Goal: Task Accomplishment & Management: Use online tool/utility

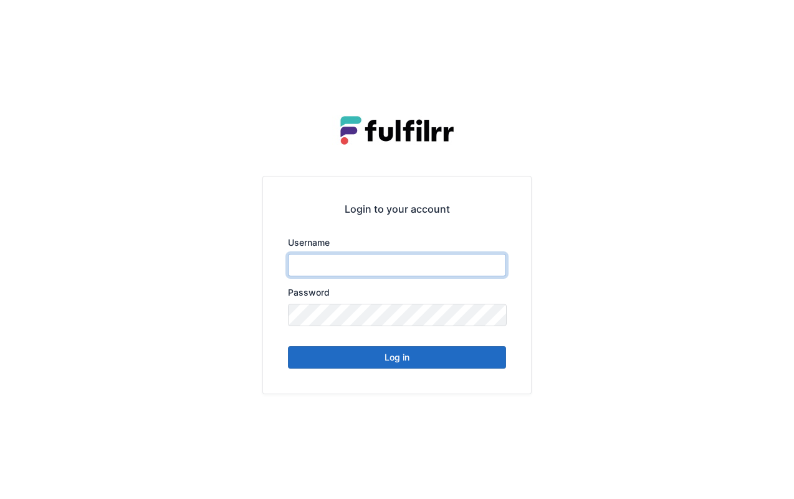
type input "******"
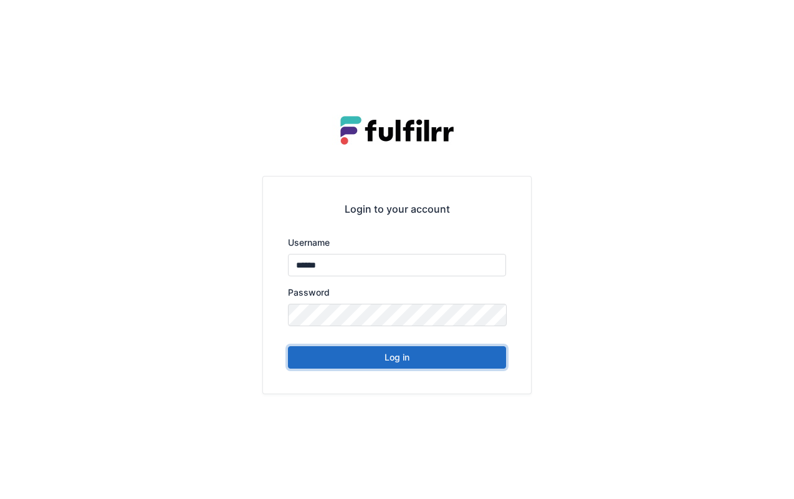
click at [419, 356] on button "Log in" at bounding box center [397, 357] width 218 height 22
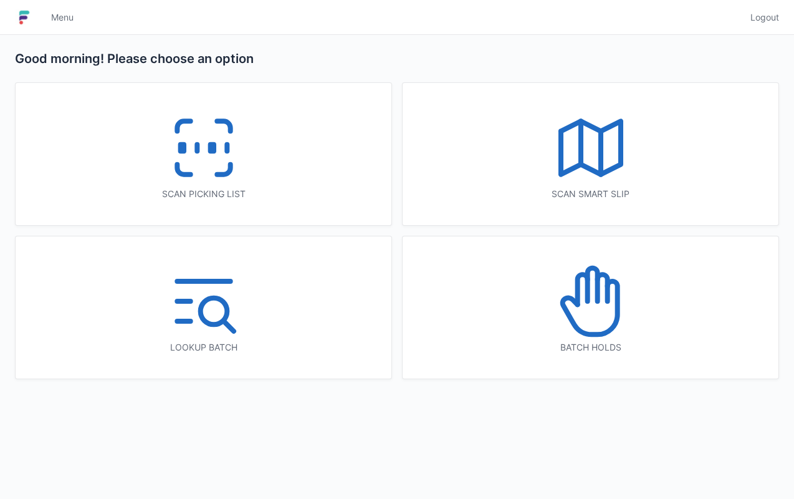
click at [217, 143] on icon at bounding box center [204, 148] width 80 height 80
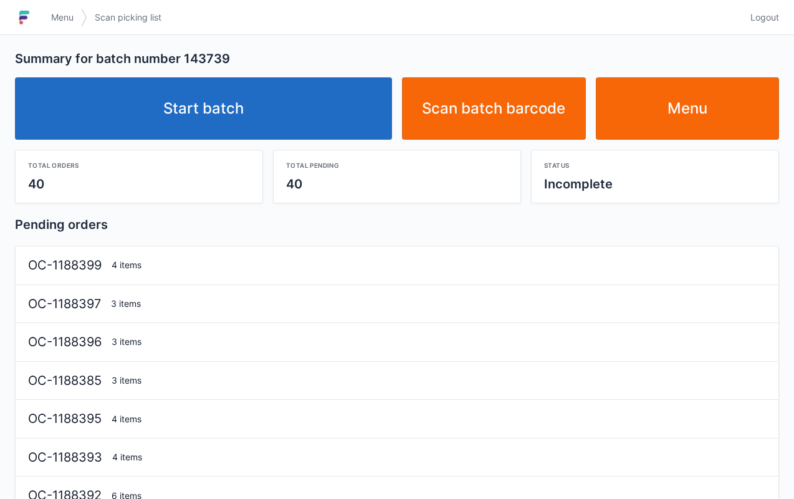
click at [276, 122] on link "Start batch" at bounding box center [203, 108] width 377 height 62
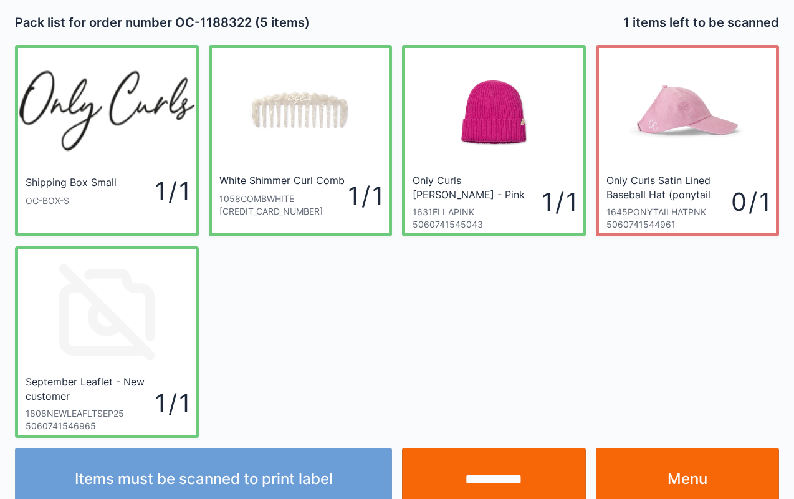
click at [474, 469] on input "**********" at bounding box center [494, 478] width 184 height 62
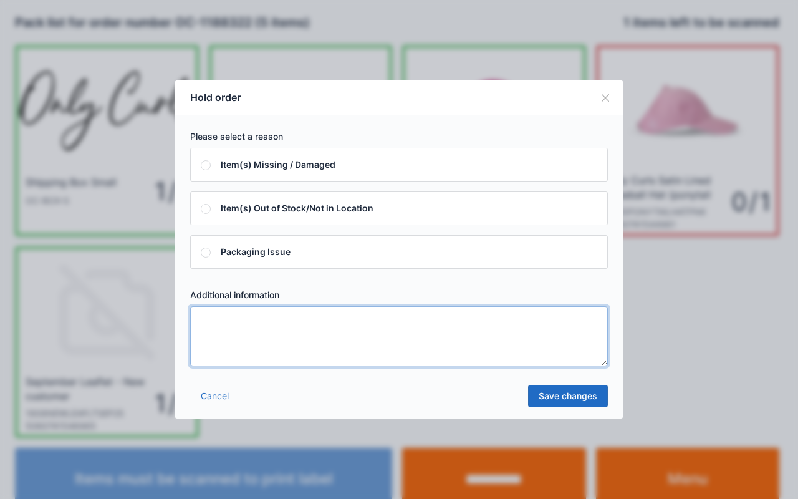
click at [241, 341] on textarea at bounding box center [399, 336] width 418 height 60
type textarea "****"
click at [572, 397] on link "Save changes" at bounding box center [568, 395] width 80 height 22
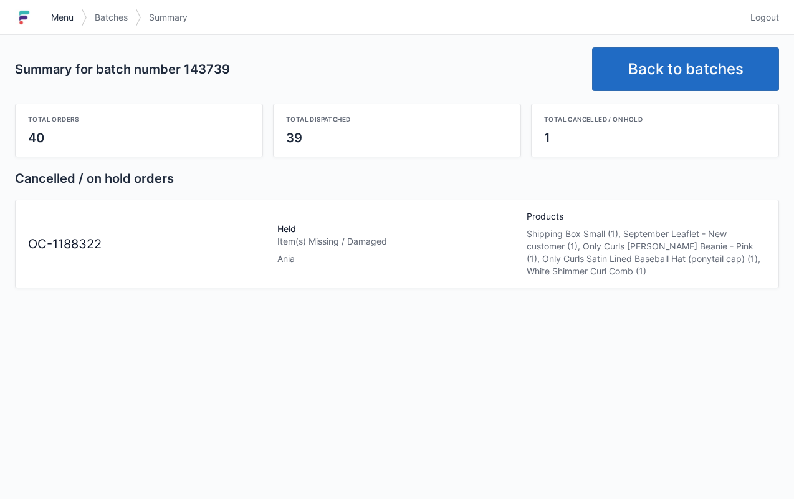
click at [57, 15] on span "Menu" at bounding box center [62, 17] width 22 height 12
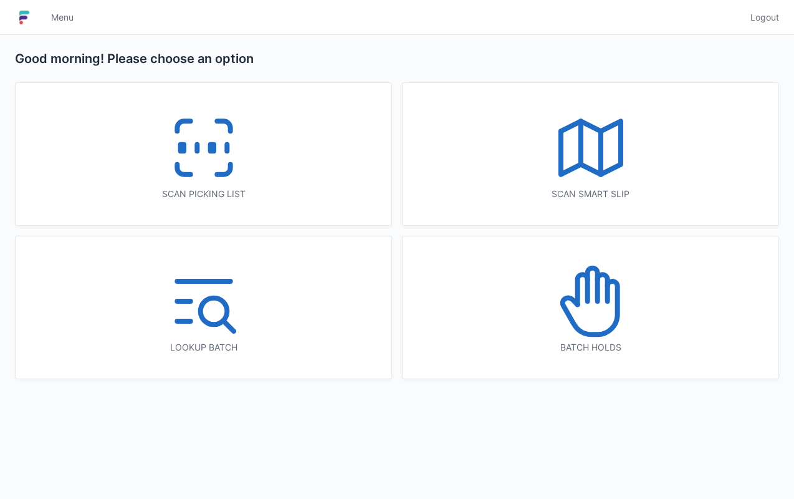
click at [576, 308] on icon at bounding box center [591, 301] width 80 height 80
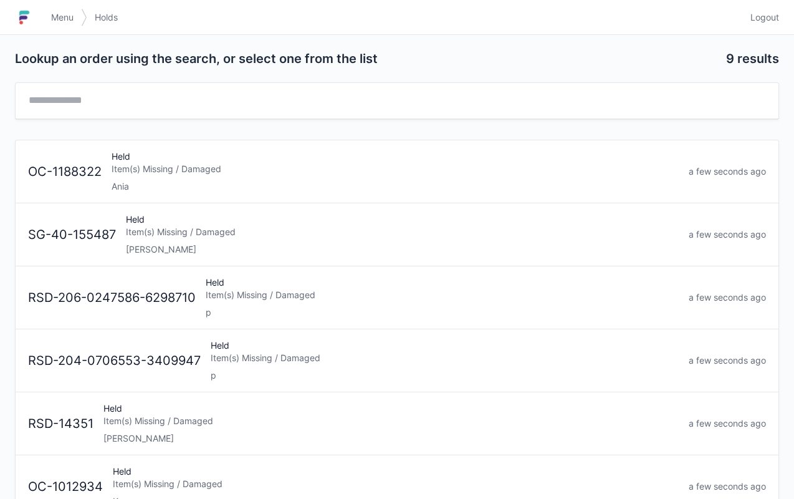
click at [229, 180] on div "Ania" at bounding box center [395, 186] width 567 height 12
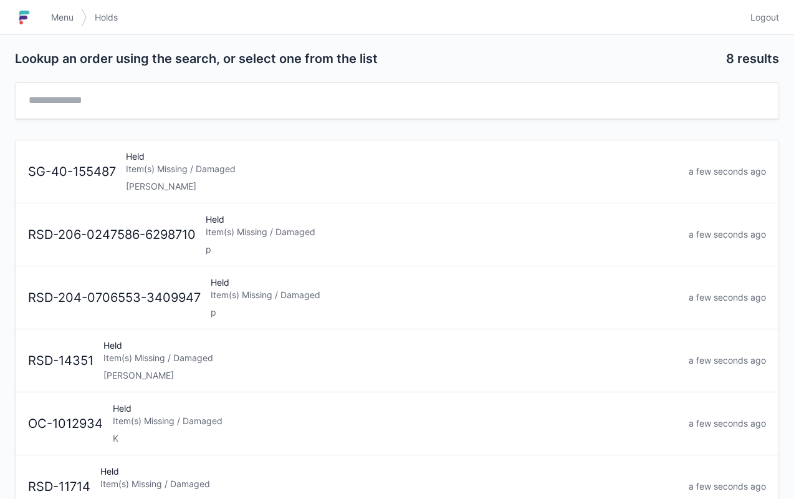
click at [69, 24] on link "Menu" at bounding box center [62, 17] width 37 height 22
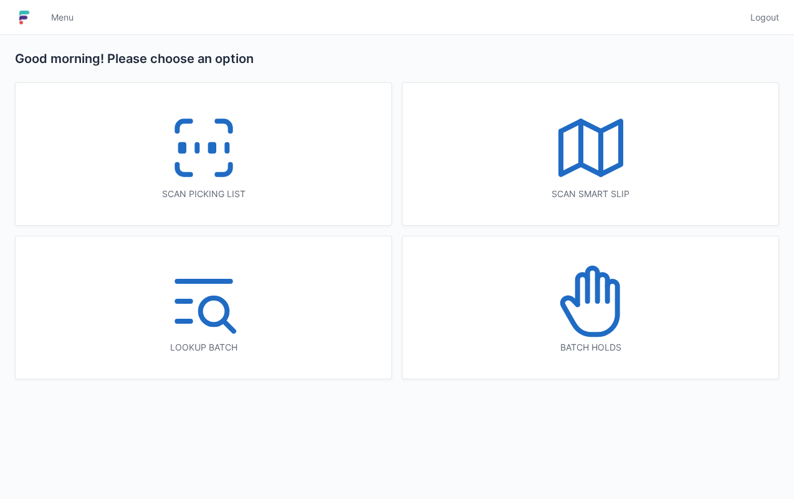
click at [196, 168] on icon at bounding box center [204, 148] width 80 height 80
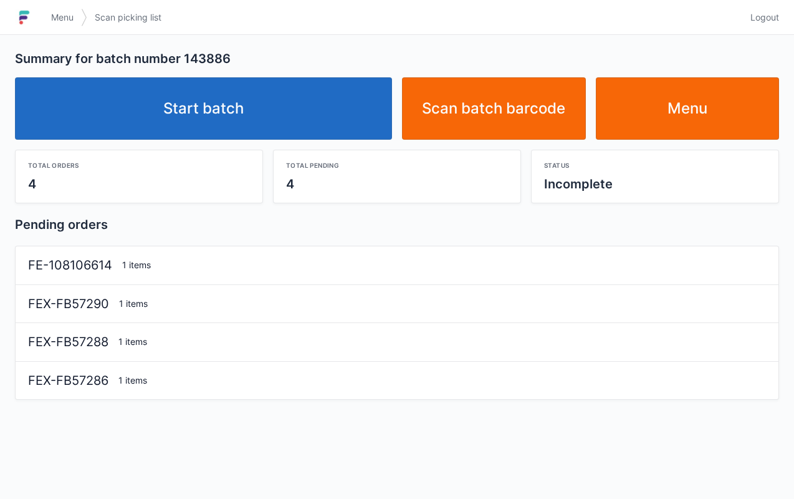
click at [214, 133] on link "Start batch" at bounding box center [203, 108] width 377 height 62
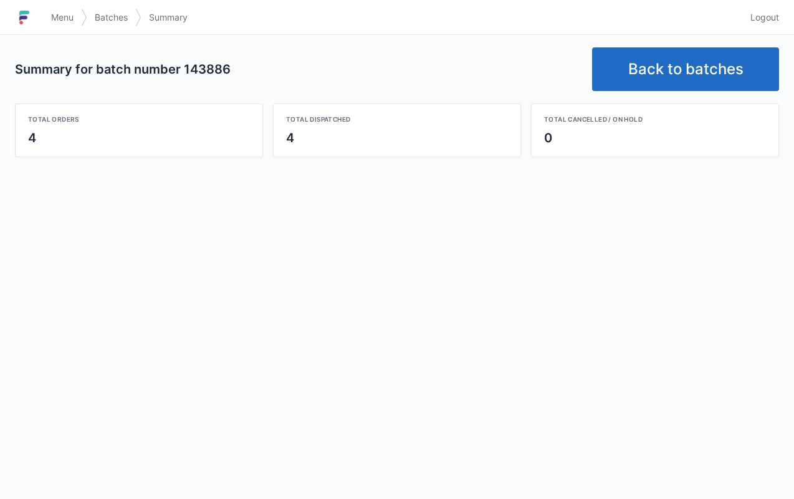
click at [692, 51] on link "Back to batches" at bounding box center [685, 69] width 187 height 44
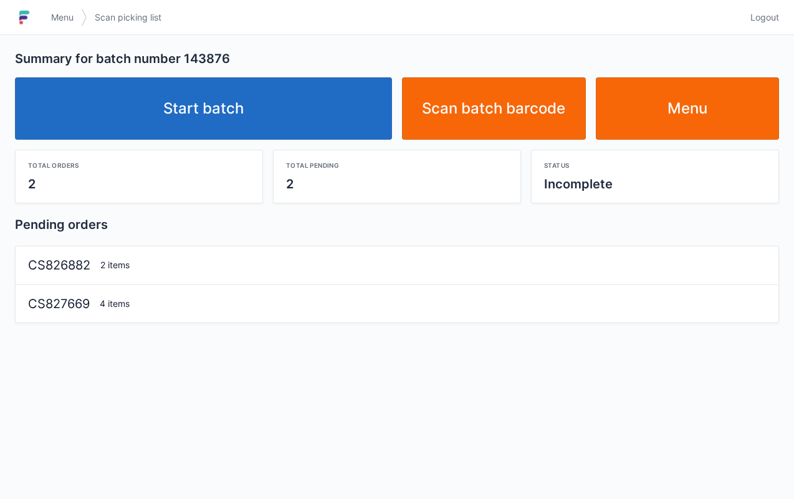
click at [265, 118] on link "Start batch" at bounding box center [203, 108] width 377 height 62
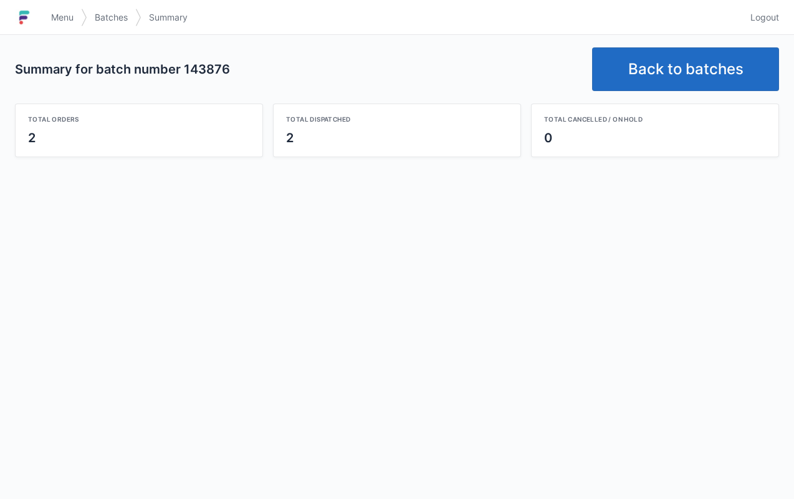
click at [684, 72] on link "Back to batches" at bounding box center [685, 69] width 187 height 44
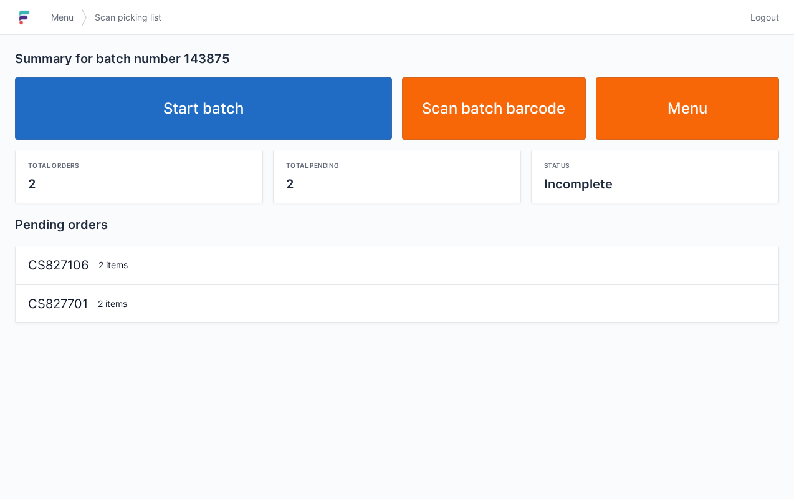
click at [281, 113] on link "Start batch" at bounding box center [203, 108] width 377 height 62
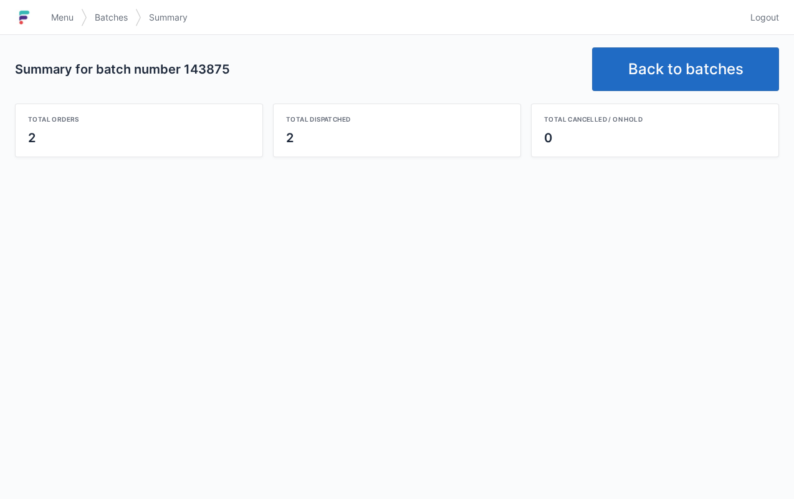
click at [698, 76] on link "Back to batches" at bounding box center [685, 69] width 187 height 44
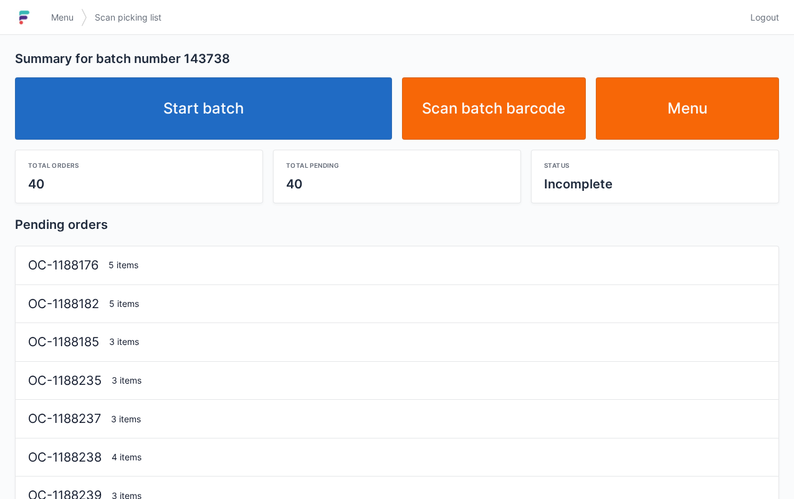
click at [245, 134] on link "Start batch" at bounding box center [203, 108] width 377 height 62
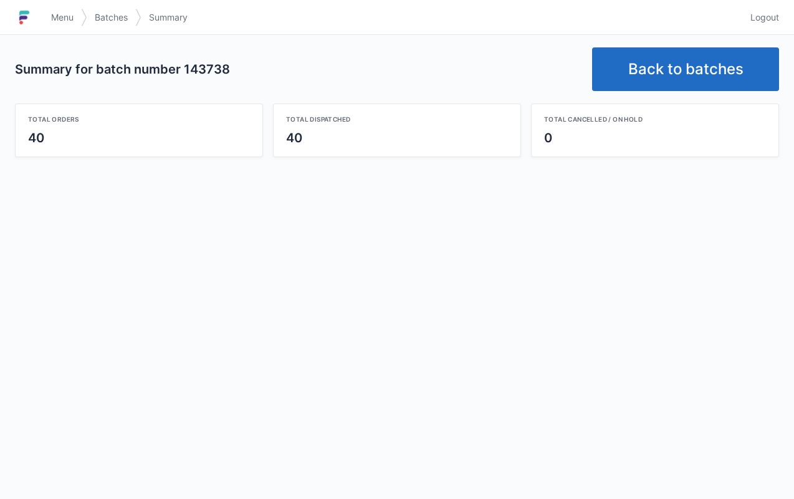
click at [46, 8] on link "Menu" at bounding box center [62, 17] width 37 height 22
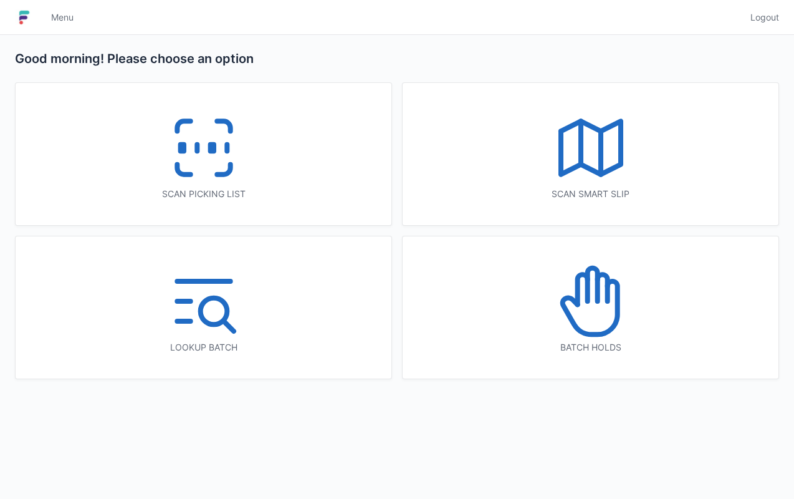
click at [206, 174] on icon at bounding box center [204, 148] width 80 height 80
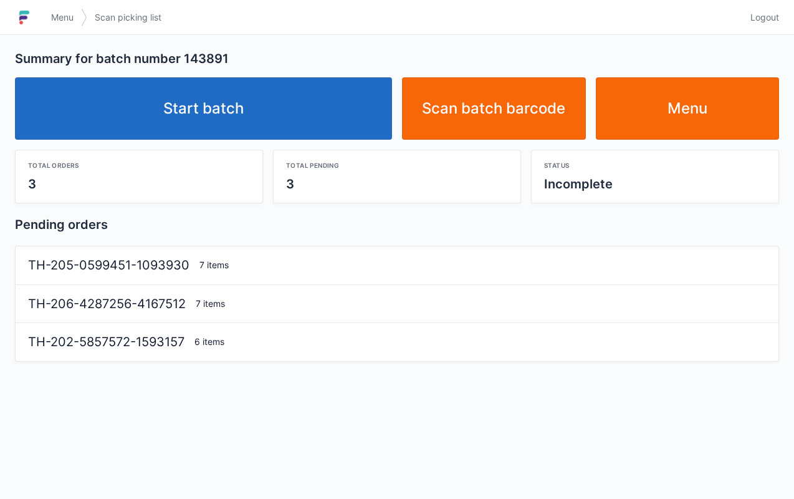
click at [277, 112] on link "Start batch" at bounding box center [203, 108] width 377 height 62
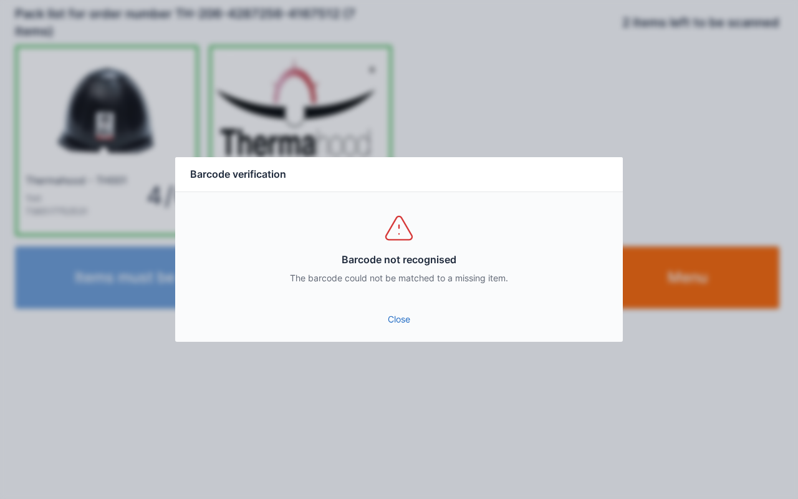
click at [399, 326] on link "Close" at bounding box center [398, 319] width 427 height 22
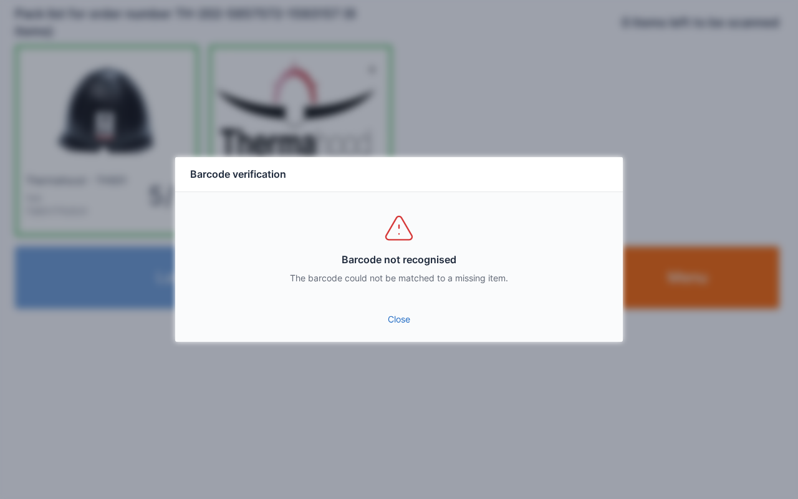
click at [394, 326] on link "Close" at bounding box center [398, 319] width 427 height 22
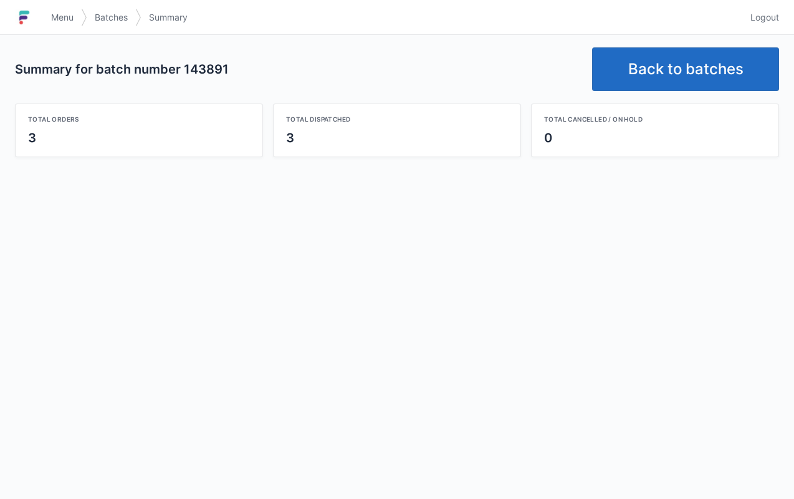
click at [664, 74] on link "Back to batches" at bounding box center [685, 69] width 187 height 44
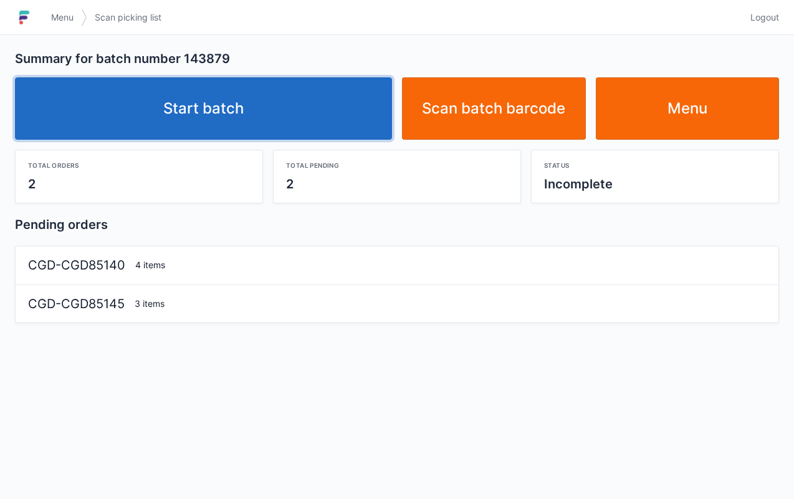
click at [275, 101] on link "Start batch" at bounding box center [203, 108] width 377 height 62
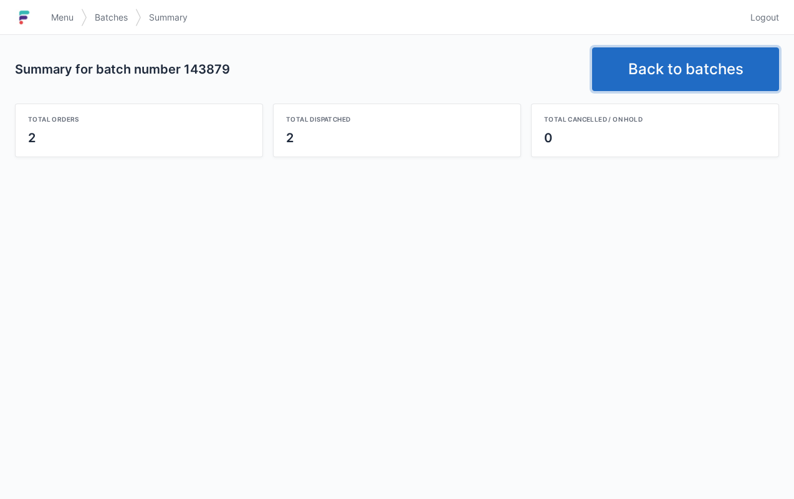
click at [692, 75] on link "Back to batches" at bounding box center [685, 69] width 187 height 44
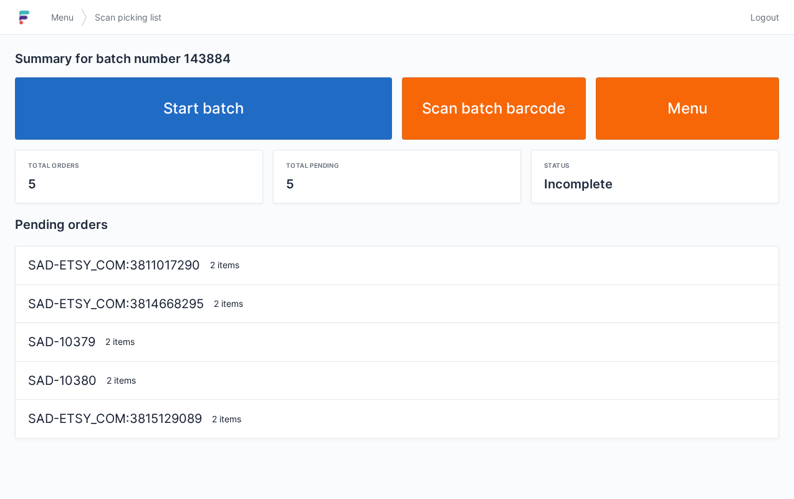
click at [310, 136] on link "Start batch" at bounding box center [203, 108] width 377 height 62
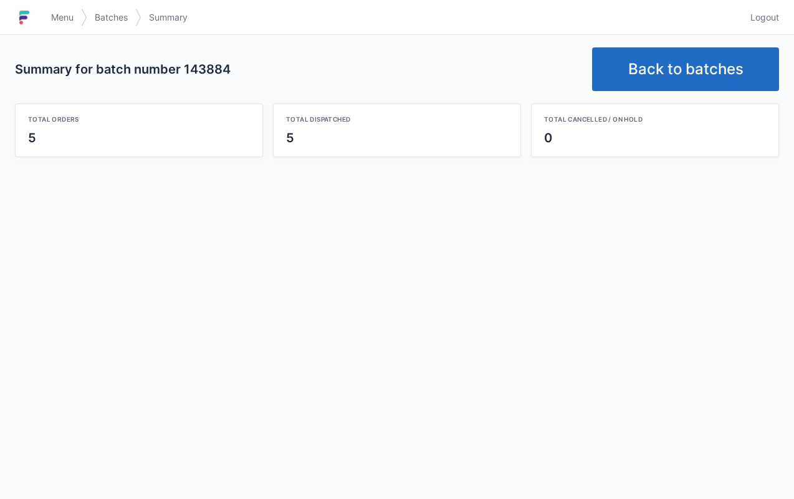
click at [697, 58] on link "Back to batches" at bounding box center [685, 69] width 187 height 44
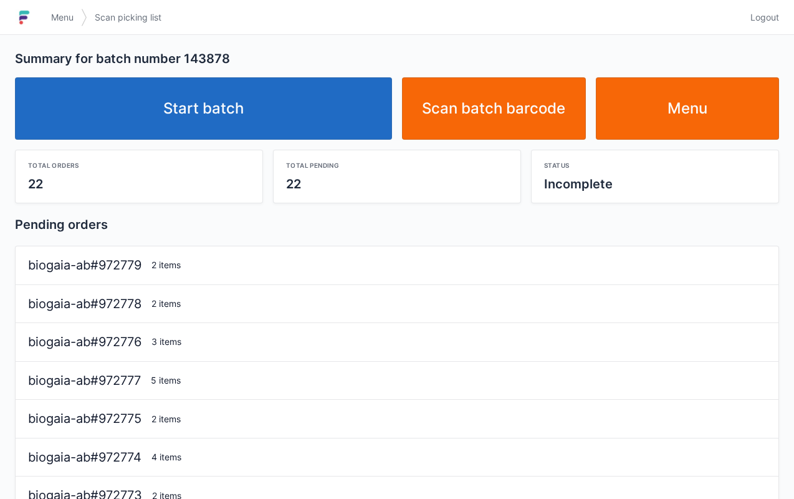
click at [270, 120] on link "Start batch" at bounding box center [203, 108] width 377 height 62
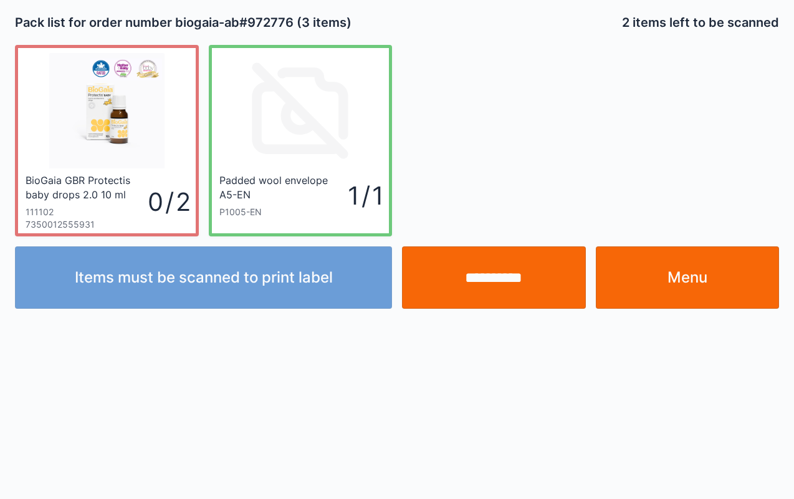
click at [510, 292] on input "**********" at bounding box center [494, 277] width 184 height 62
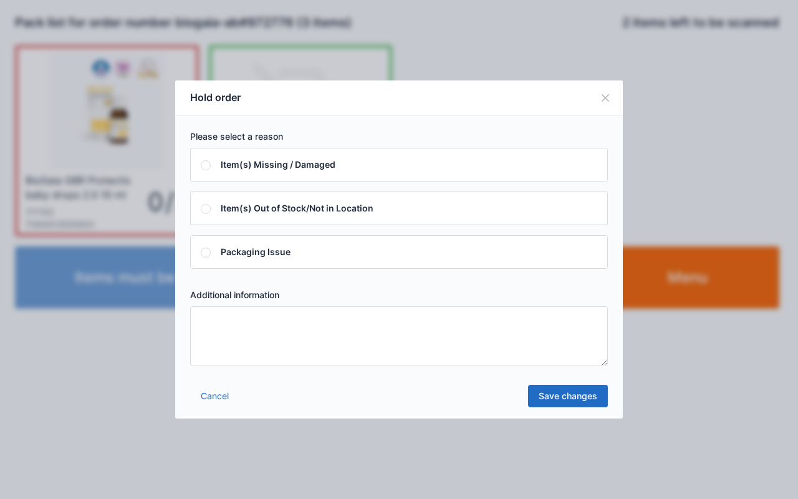
click at [284, 342] on textarea at bounding box center [399, 336] width 418 height 60
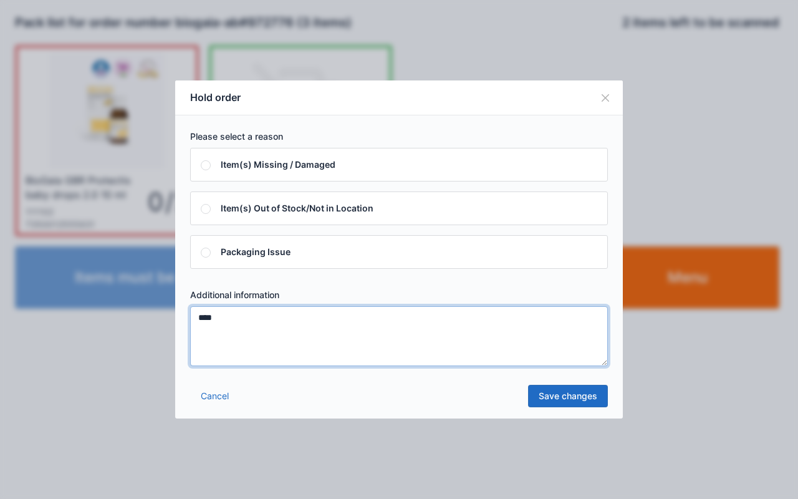
type textarea "****"
click at [581, 396] on link "Save changes" at bounding box center [568, 395] width 80 height 22
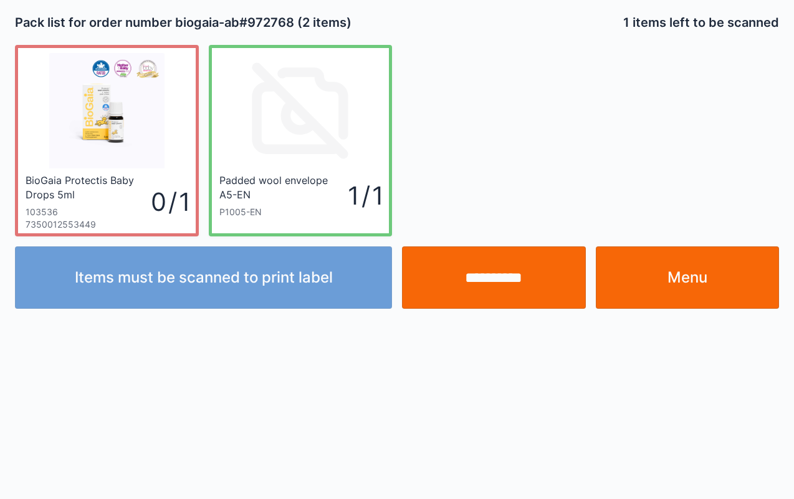
click at [497, 268] on input "**********" at bounding box center [494, 277] width 184 height 62
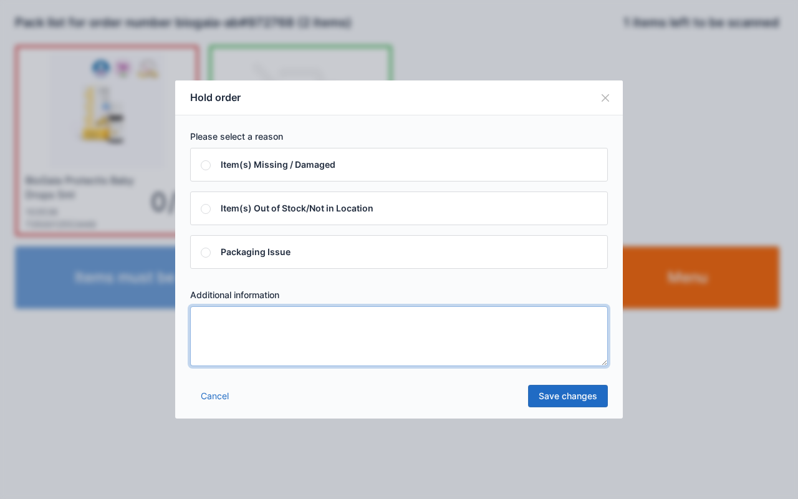
click at [272, 340] on textarea at bounding box center [399, 336] width 418 height 60
type textarea "***"
click at [571, 399] on link "Save changes" at bounding box center [568, 395] width 80 height 22
